Goal: Information Seeking & Learning: Find specific fact

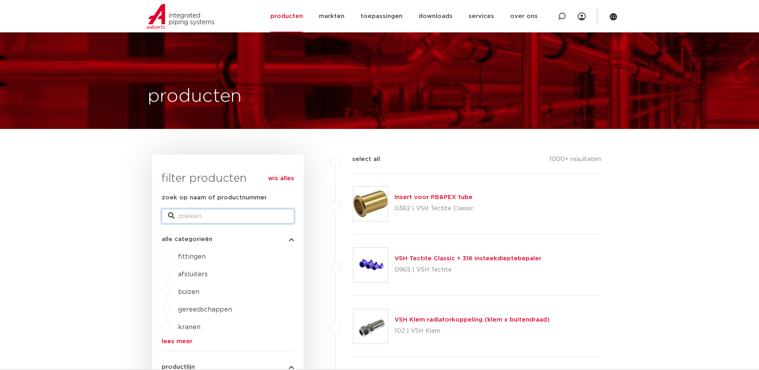
drag, startPoint x: 0, startPoint y: 0, endPoint x: 216, endPoint y: 166, distance: 272.3
click at [220, 209] on input "zoek op naam of productnummer" at bounding box center [228, 216] width 132 height 14
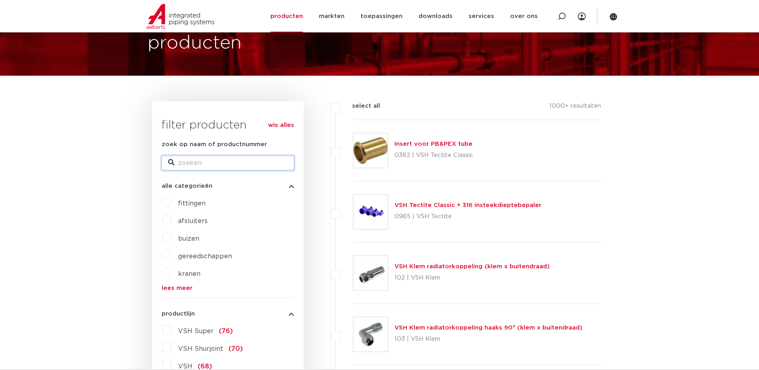
paste input "4755201"
type input "4755201"
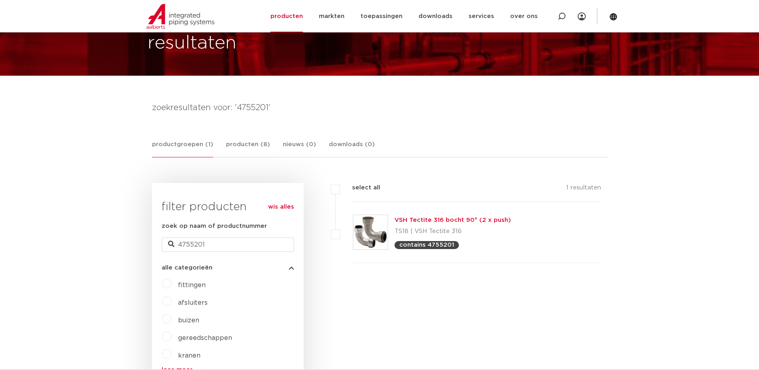
click at [372, 227] on img at bounding box center [370, 232] width 34 height 34
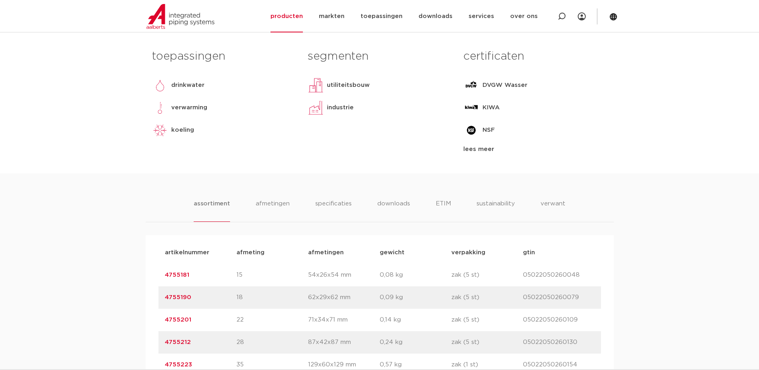
scroll to position [373, 0]
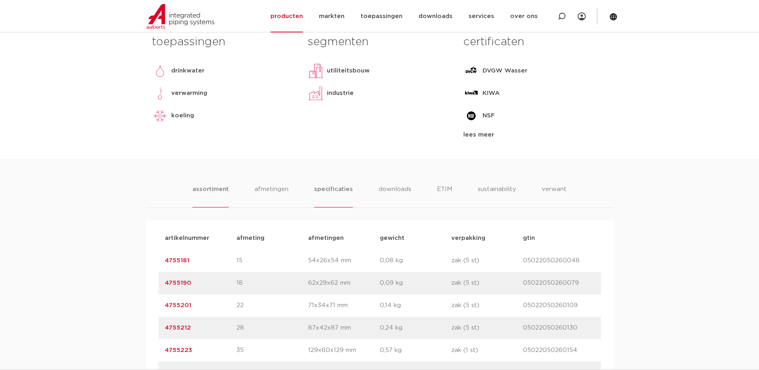
click at [329, 189] on li "specificaties" at bounding box center [333, 195] width 38 height 23
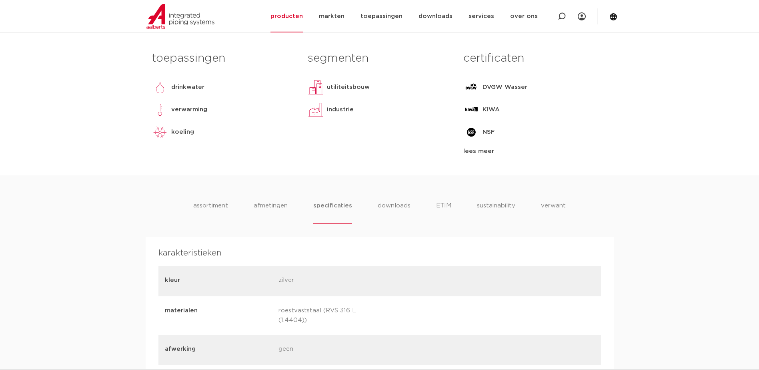
scroll to position [320, 0]
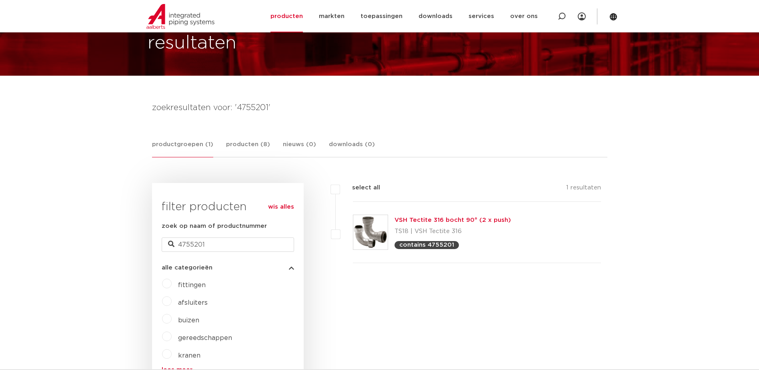
click at [199, 107] on h4 "zoekresultaten voor: '4755201'" at bounding box center [379, 107] width 455 height 13
drag, startPoint x: 210, startPoint y: 249, endPoint x: 140, endPoint y: 245, distance: 69.7
paste input "text"
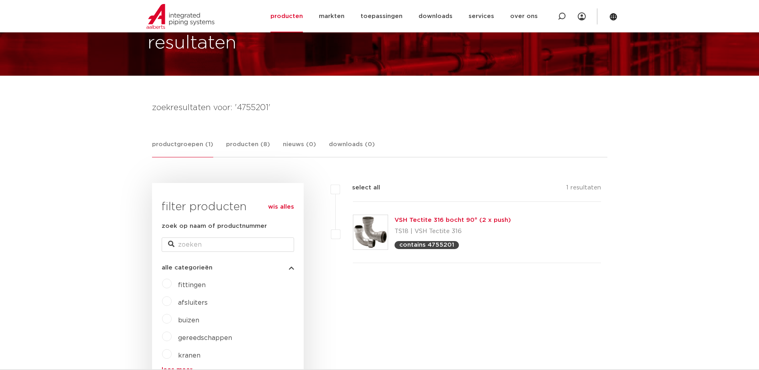
drag, startPoint x: 333, startPoint y: 236, endPoint x: 265, endPoint y: 238, distance: 68.1
click at [353, 228] on label at bounding box center [353, 228] width 0 height 0
checkbox input "true"
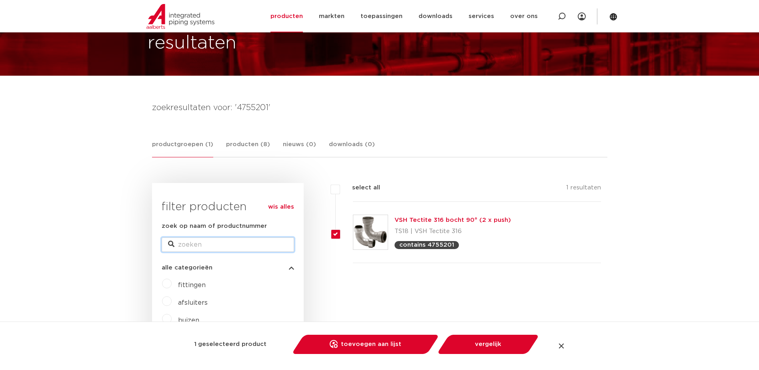
click at [212, 241] on input "zoek op naam of productnummer" at bounding box center [228, 244] width 132 height 14
paste input "5095360"
type input "5095360"
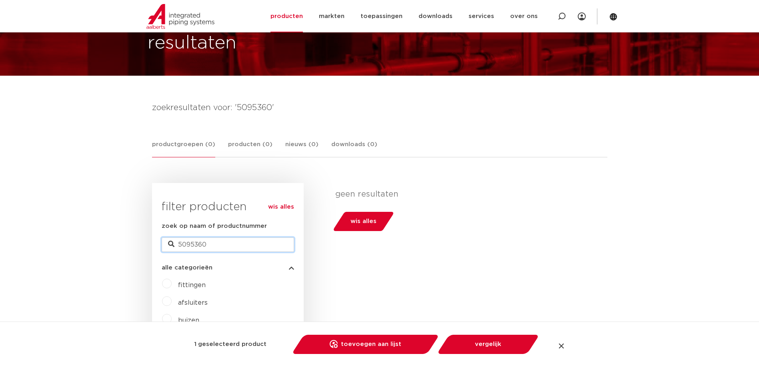
click at [179, 245] on input "5095360" at bounding box center [228, 244] width 132 height 14
type input "05095360"
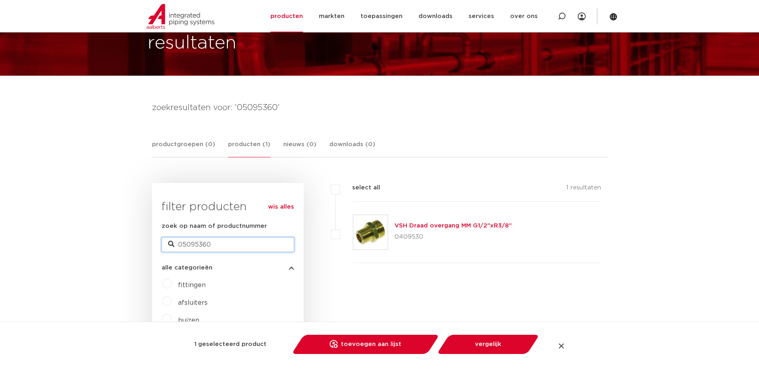
click at [228, 245] on input "05095360" at bounding box center [228, 244] width 132 height 14
click at [366, 233] on img at bounding box center [370, 232] width 34 height 34
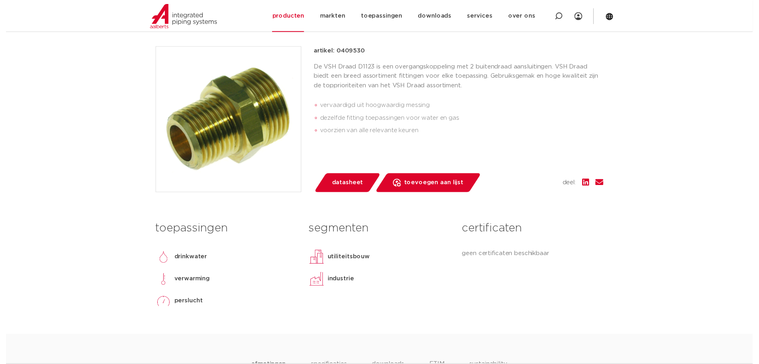
scroll to position [173, 0]
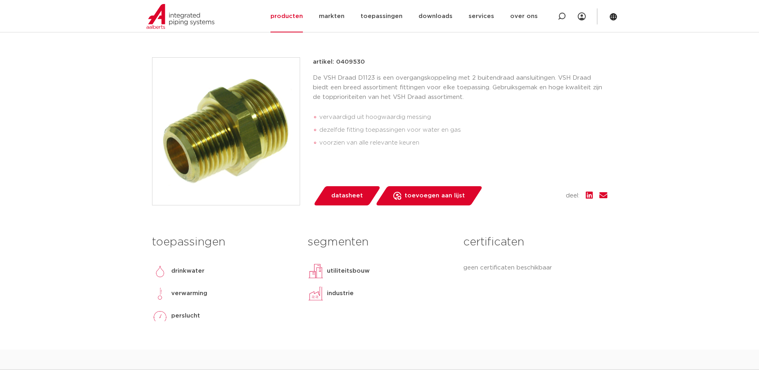
click at [341, 196] on span "datasheet" at bounding box center [347, 195] width 32 height 13
